Goal: Task Accomplishment & Management: Manage account settings

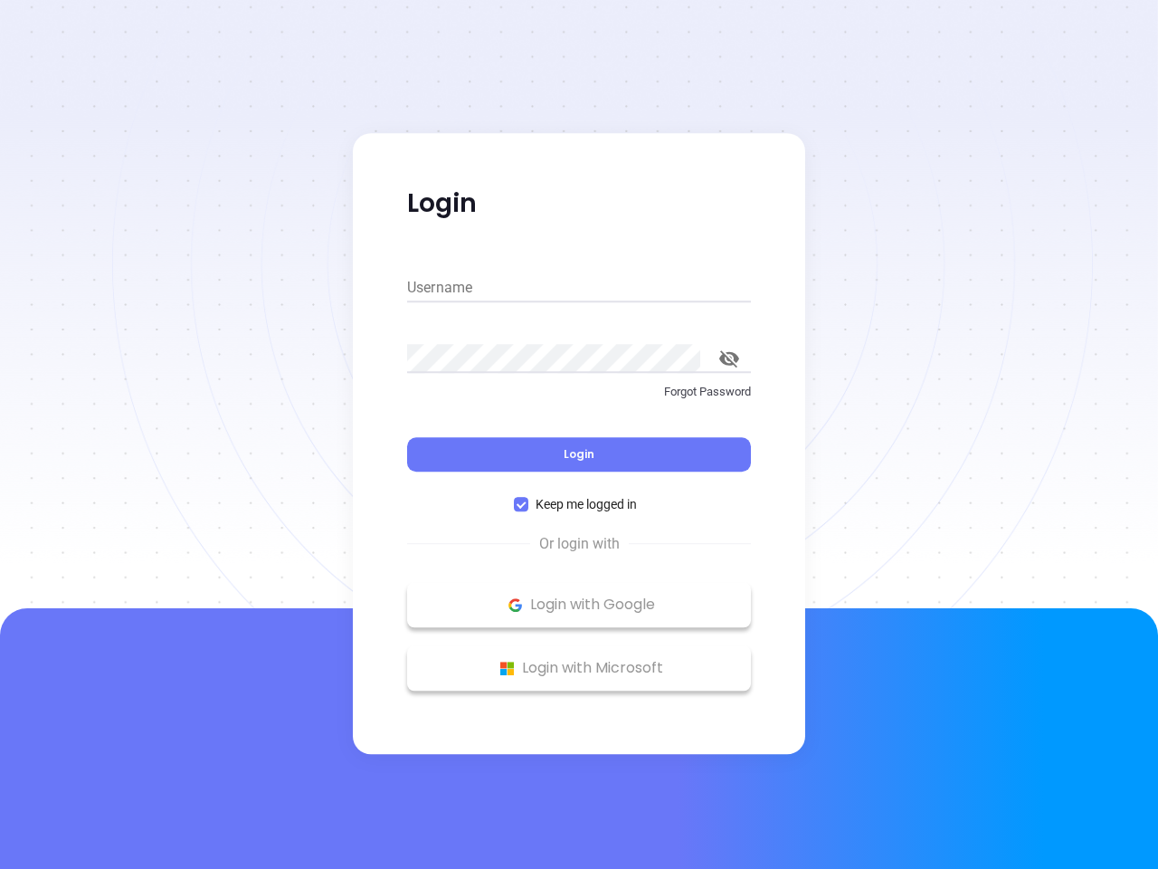
click at [579, 434] on div "Login" at bounding box center [579, 443] width 344 height 56
click at [579, 288] on input "Username" at bounding box center [579, 287] width 344 height 29
click at [729, 358] on icon "toggle password visibility" at bounding box center [730, 358] width 20 height 17
click at [579, 454] on span "Login" at bounding box center [579, 453] width 31 height 15
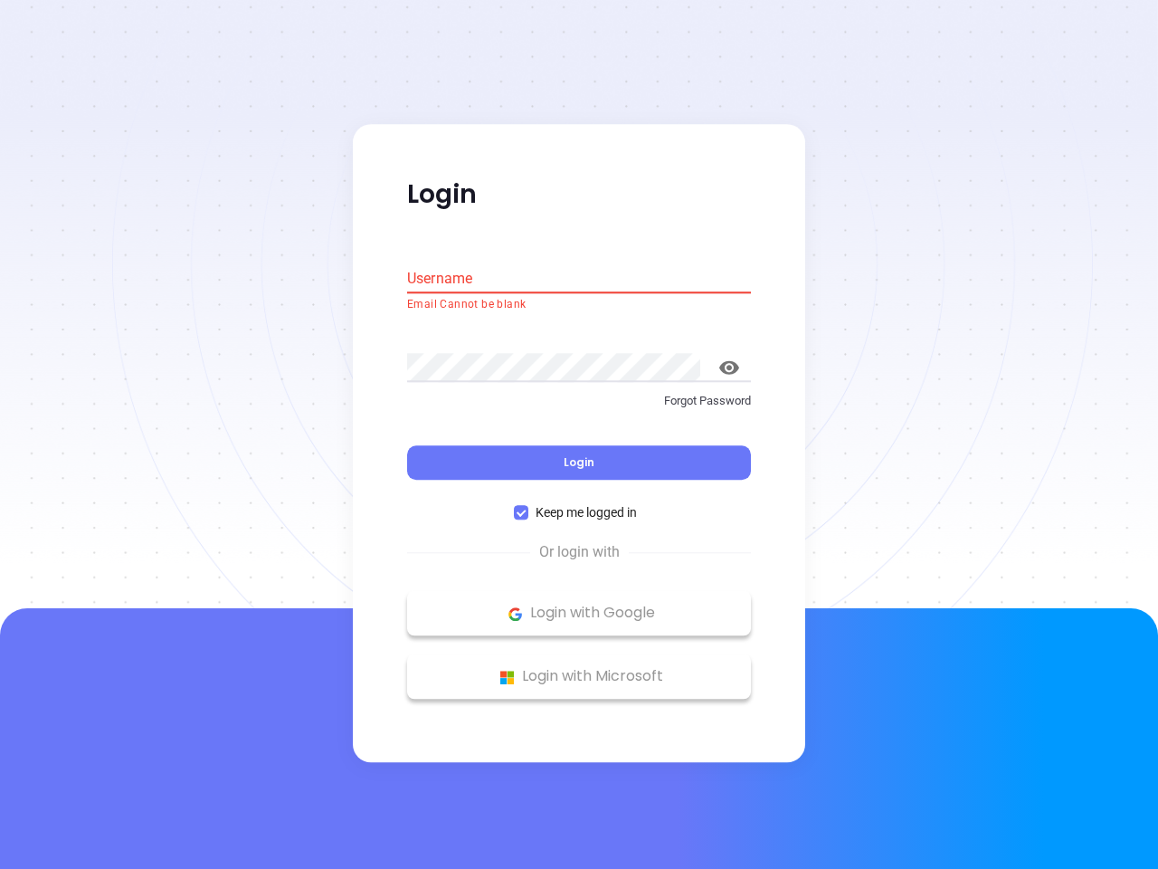
click at [579, 504] on span "Keep me logged in" at bounding box center [587, 513] width 116 height 20
click at [529, 506] on input "Keep me logged in" at bounding box center [521, 513] width 14 height 14
checkbox input "false"
click at [579, 605] on p "Login with Google" at bounding box center [579, 613] width 326 height 27
click at [579, 668] on p "Login with Microsoft" at bounding box center [579, 676] width 326 height 27
